Goal: Information Seeking & Learning: Find contact information

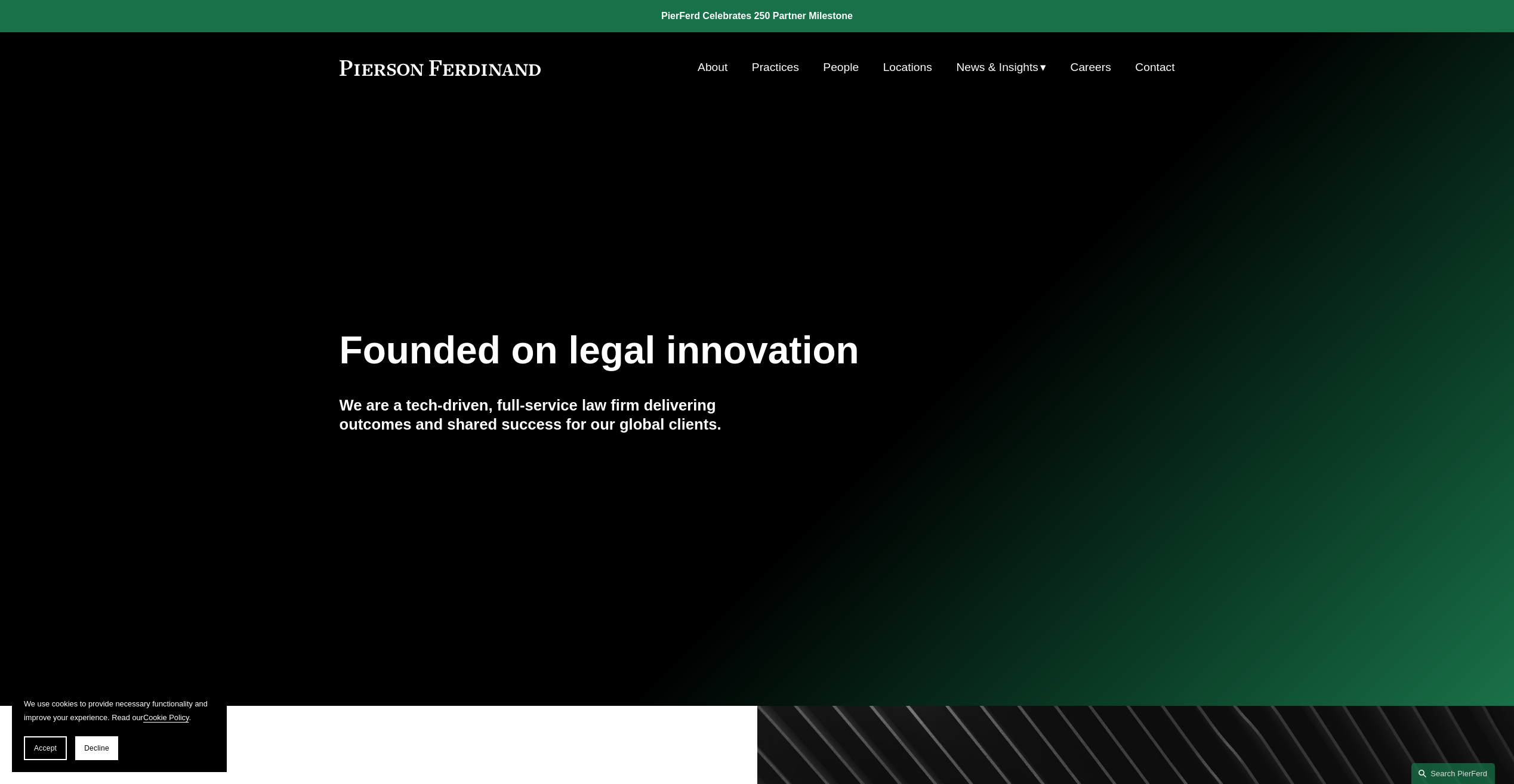
click at [1160, 59] on link "Contact" at bounding box center [1155, 67] width 40 height 23
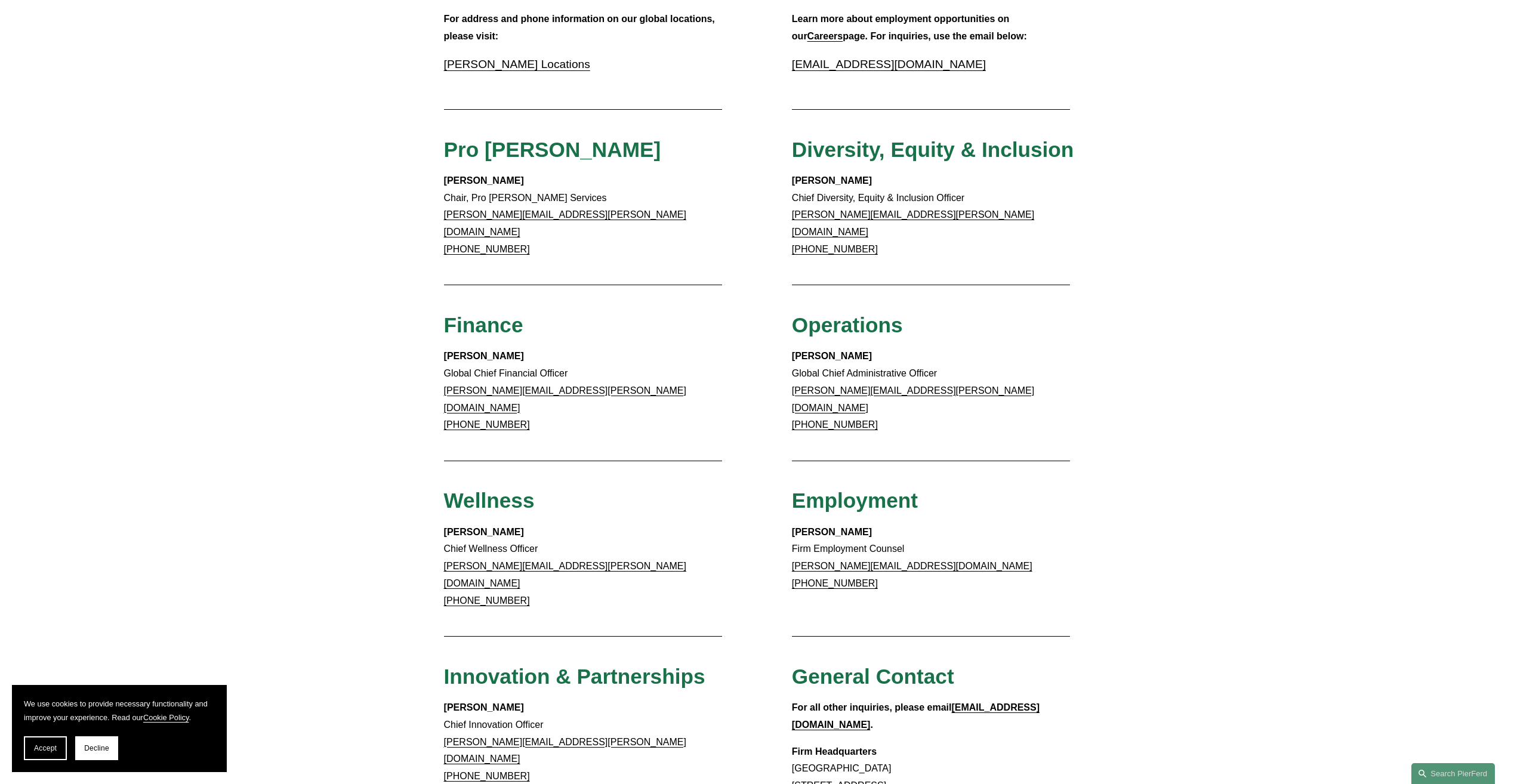
scroll to position [537, 0]
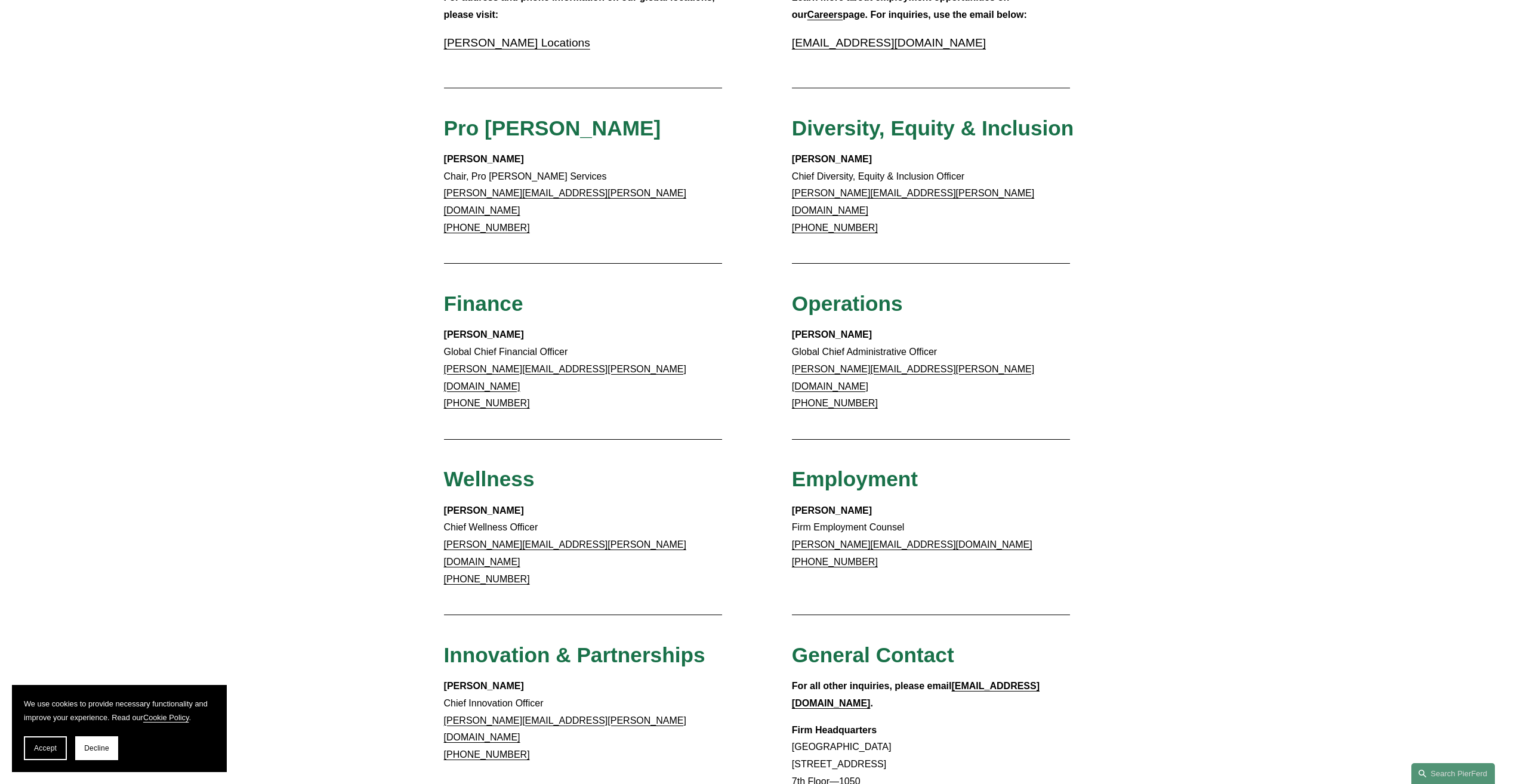
click at [684, 367] on p "Meredith Mendes Global Chief Financial Officer meredith.mendes@pierferd.com +1.…" at bounding box center [583, 369] width 278 height 86
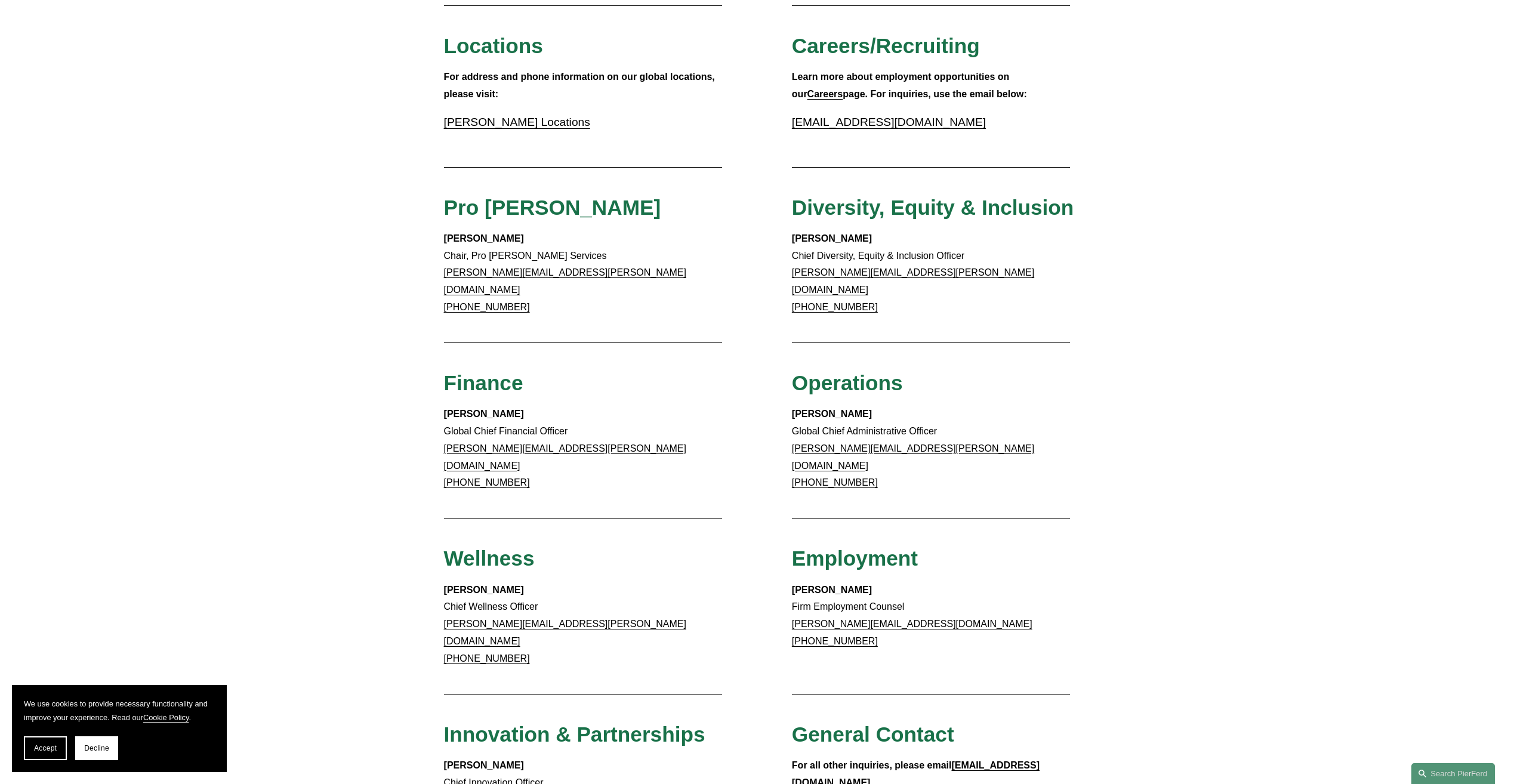
scroll to position [477, 0]
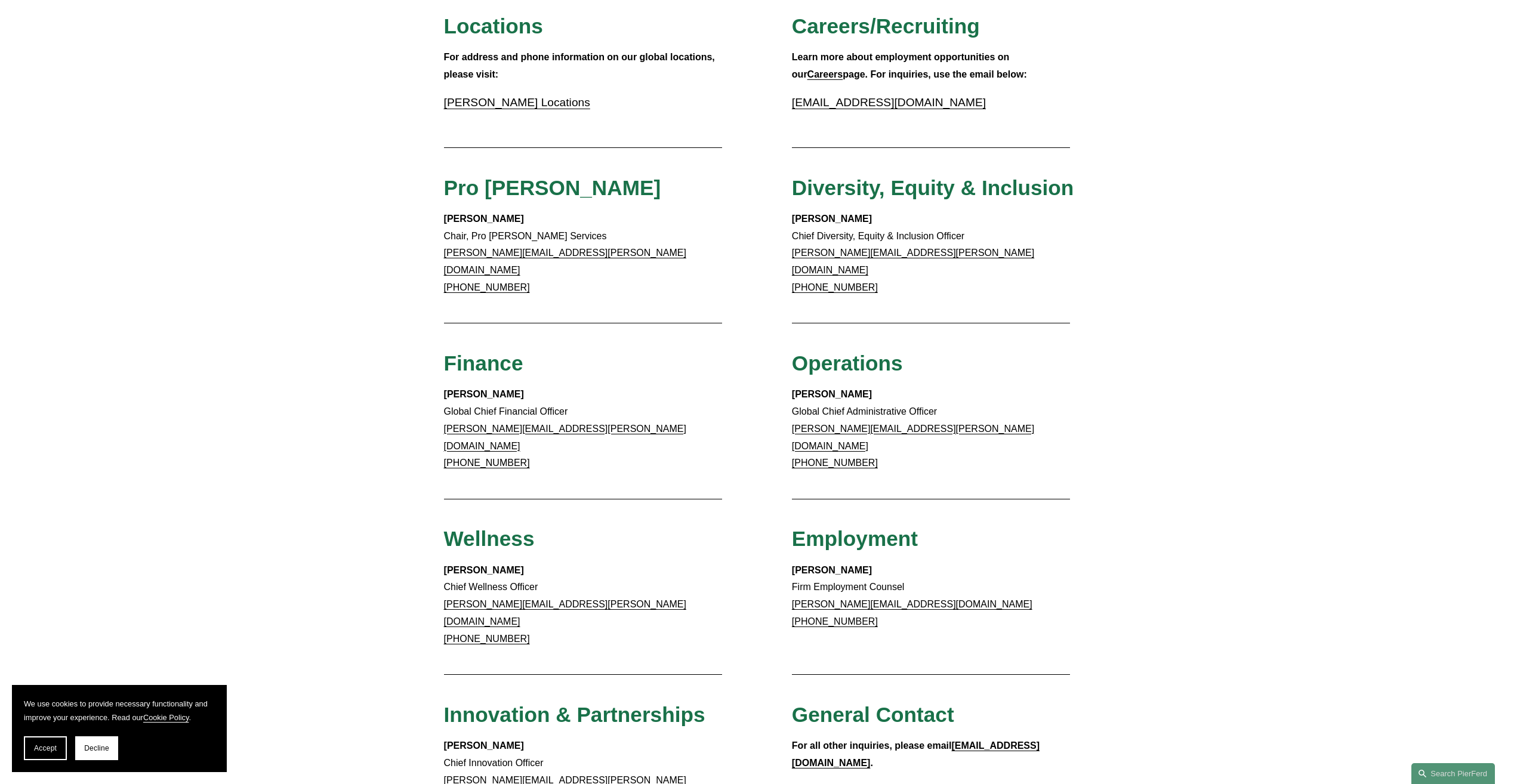
click at [612, 386] on p "Meredith Mendes Global Chief Financial Officer meredith.mendes@pierferd.com +1.…" at bounding box center [583, 428] width 278 height 86
drag, startPoint x: 584, startPoint y: 418, endPoint x: 414, endPoint y: 419, distance: 170.0
click at [414, 419] on div "Client Inquiries For all client inquiries, please use the email below: inquirie…" at bounding box center [757, 319] width 1514 height 1187
drag, startPoint x: 547, startPoint y: 416, endPoint x: 611, endPoint y: 374, distance: 76.6
click at [611, 386] on p "Meredith Mendes Global Chief Financial Officer meredith.mendes@pierferd.com +1.…" at bounding box center [583, 428] width 278 height 86
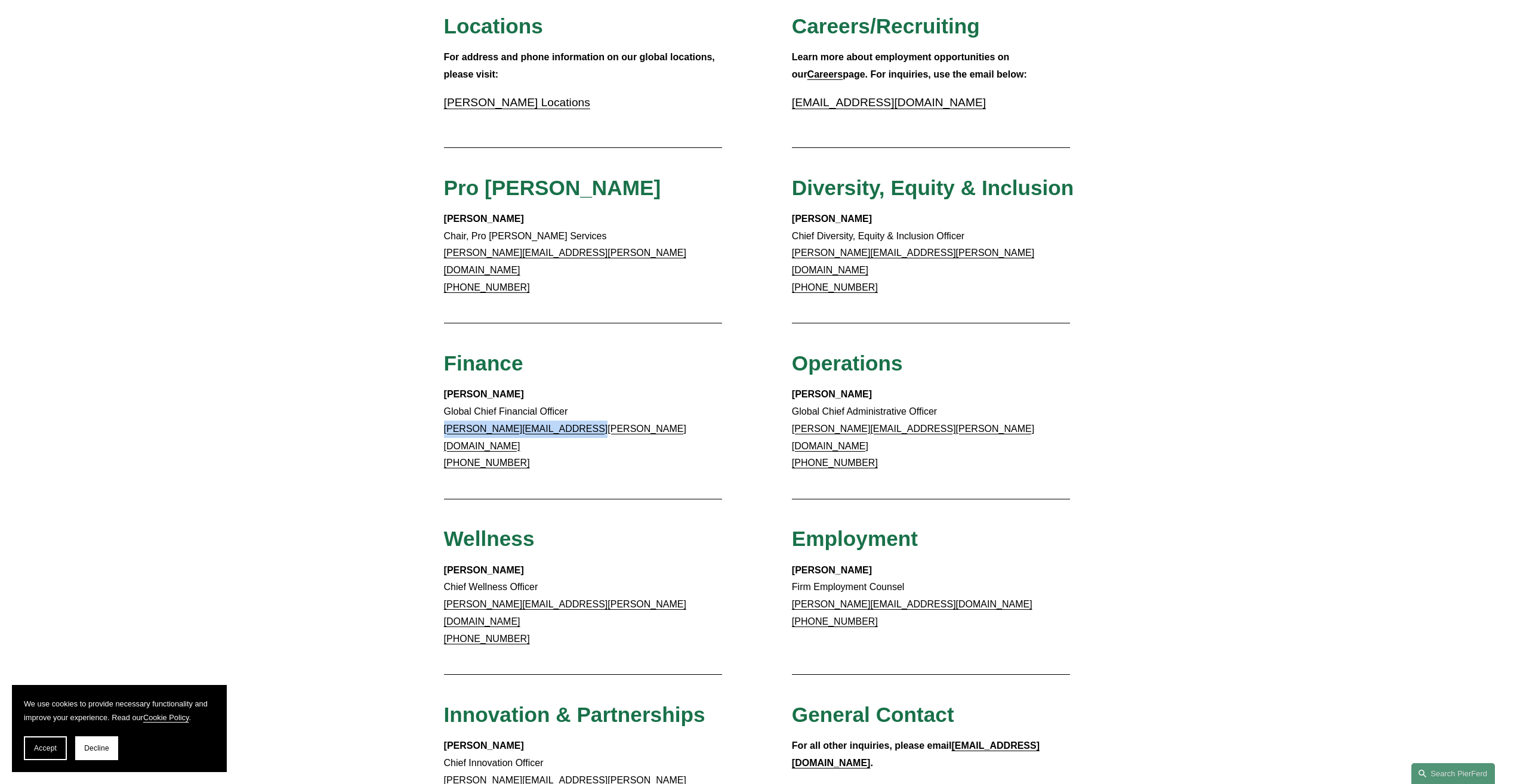
drag, startPoint x: 581, startPoint y: 418, endPoint x: 439, endPoint y: 414, distance: 142.1
click at [439, 414] on div "Client Inquiries For all client inquiries, please use the email below: inquirie…" at bounding box center [757, 319] width 1514 height 1187
drag, startPoint x: 439, startPoint y: 414, endPoint x: 471, endPoint y: 468, distance: 62.8
drag, startPoint x: 471, startPoint y: 468, endPoint x: 550, endPoint y: 330, distance: 159.0
click at [550, 330] on div "Client Inquiries For all client inquiries, please use the email below: inquirie…" at bounding box center [757, 319] width 1514 height 1187
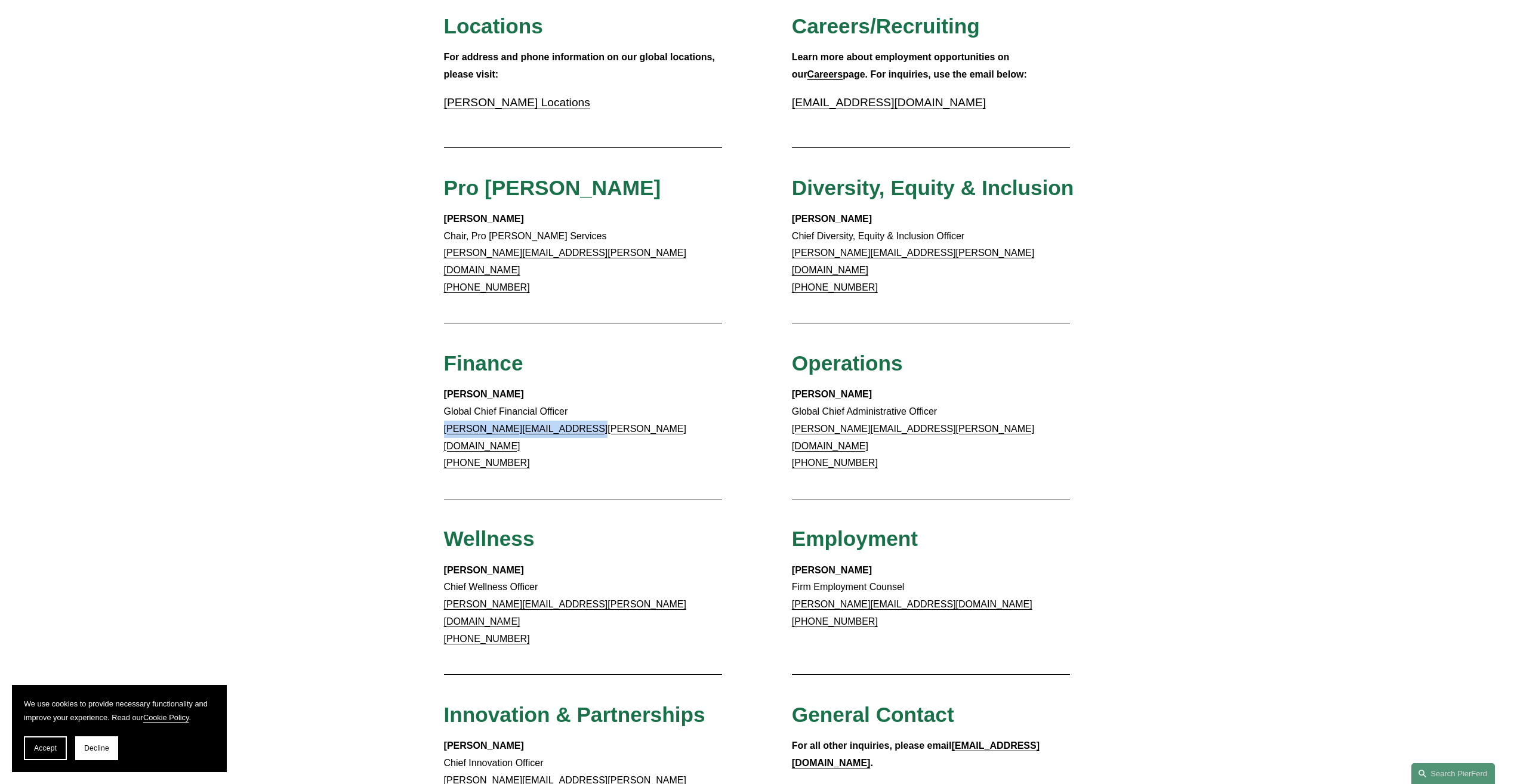
drag, startPoint x: 583, startPoint y: 418, endPoint x: 443, endPoint y: 419, distance: 140.0
click at [443, 419] on div "Client Inquiries For all client inquiries, please use the email below: inquirie…" at bounding box center [757, 319] width 1514 height 1187
drag, startPoint x: 443, startPoint y: 419, endPoint x: 505, endPoint y: 414, distance: 62.2
drag, startPoint x: 505, startPoint y: 414, endPoint x: 473, endPoint y: 412, distance: 32.1
click at [473, 423] on link "meredith.mendes@pierferd.com" at bounding box center [565, 437] width 242 height 27
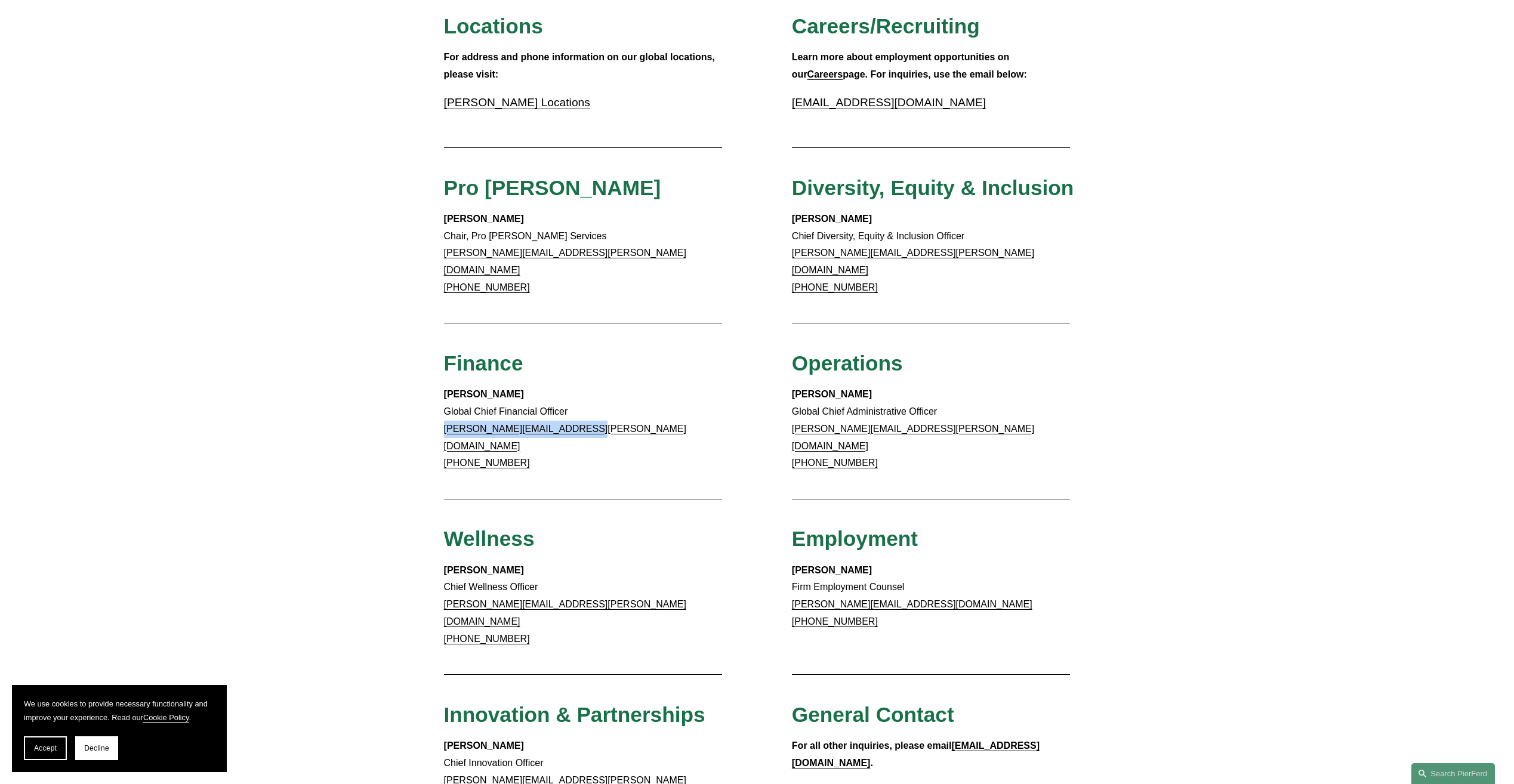
copy link "meredith.mendes@pierferd.com"
click at [1131, 604] on div "Client Inquiries For all client inquiries, please use the email below: inquirie…" at bounding box center [757, 319] width 1514 height 1187
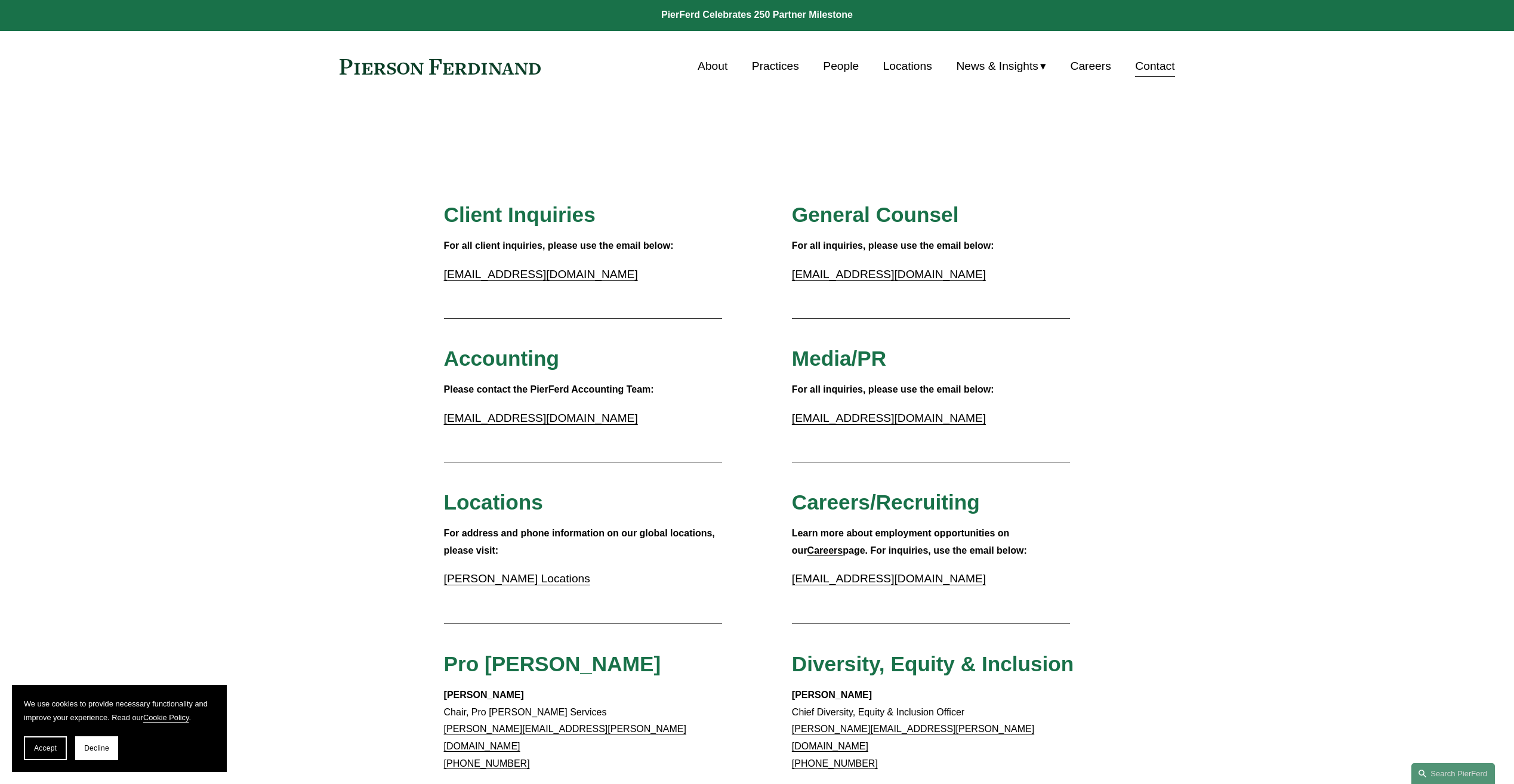
scroll to position [0, 0]
